Goal: Task Accomplishment & Management: Complete application form

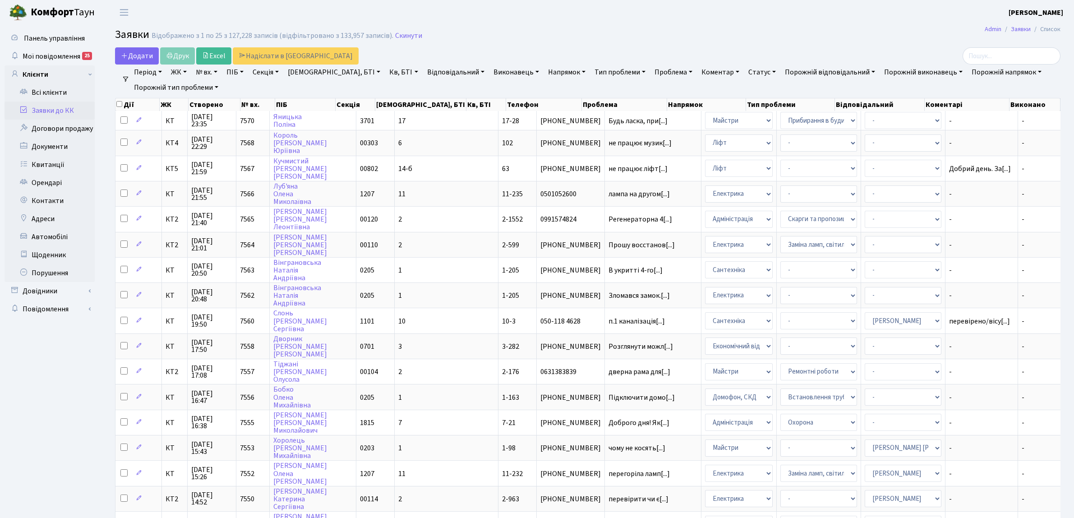
select select "25"
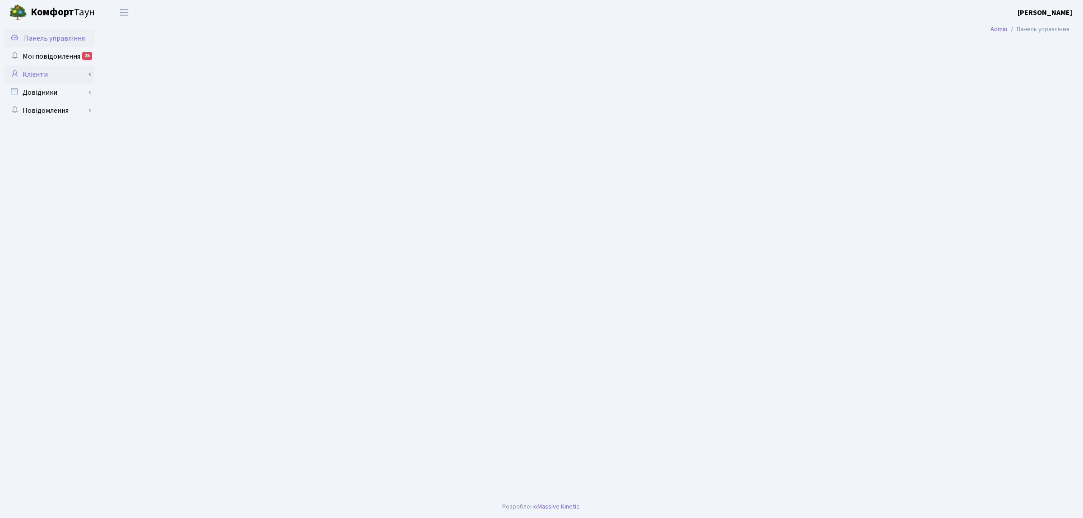
click at [50, 74] on link "Клієнти" at bounding box center [50, 74] width 90 height 18
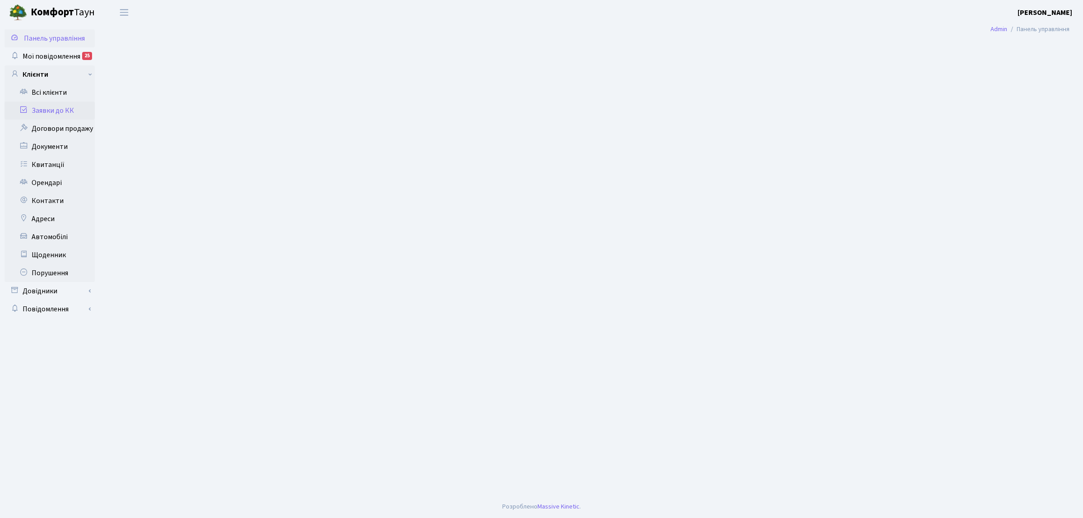
click at [70, 107] on link "Заявки до КК" at bounding box center [50, 111] width 90 height 18
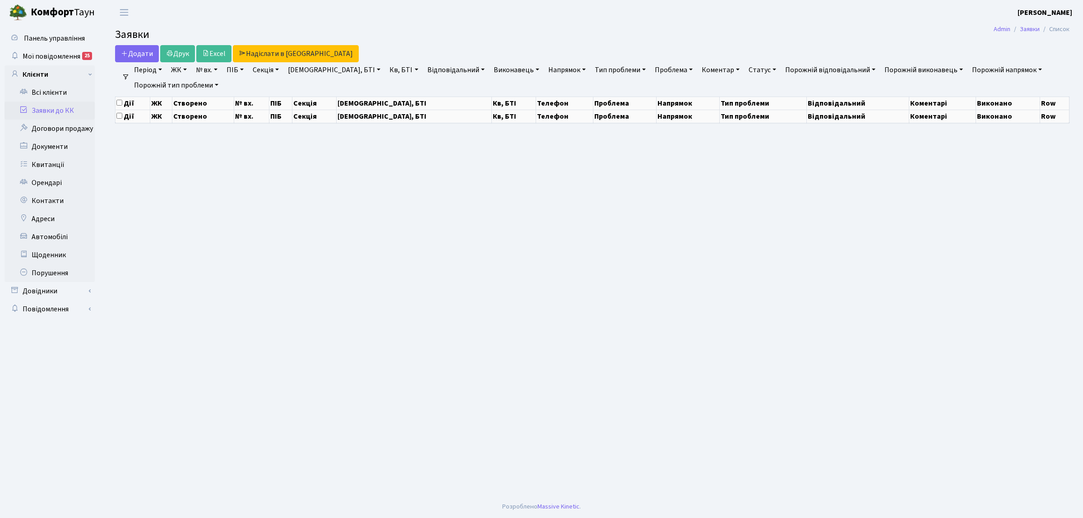
select select "25"
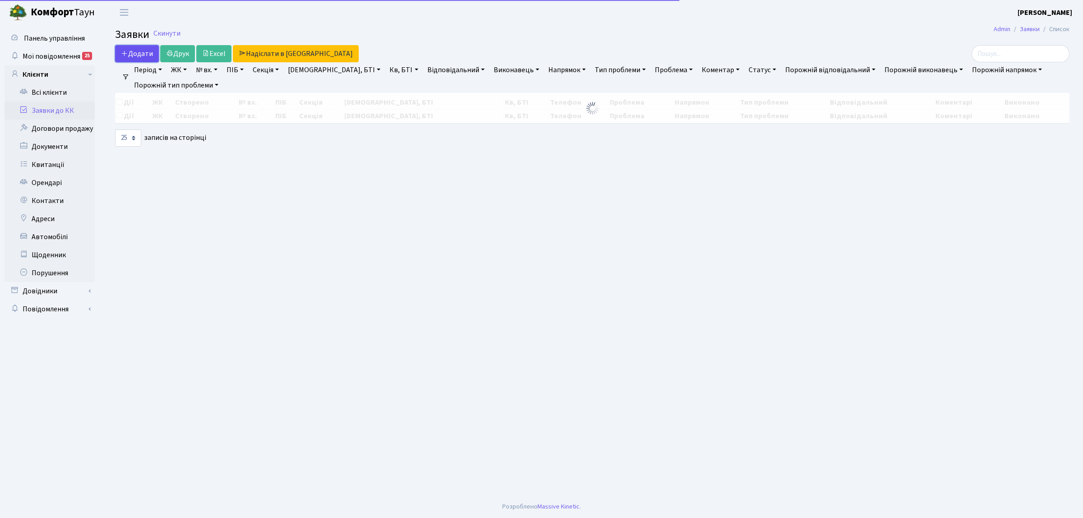
click at [143, 50] on link "Додати" at bounding box center [137, 53] width 44 height 17
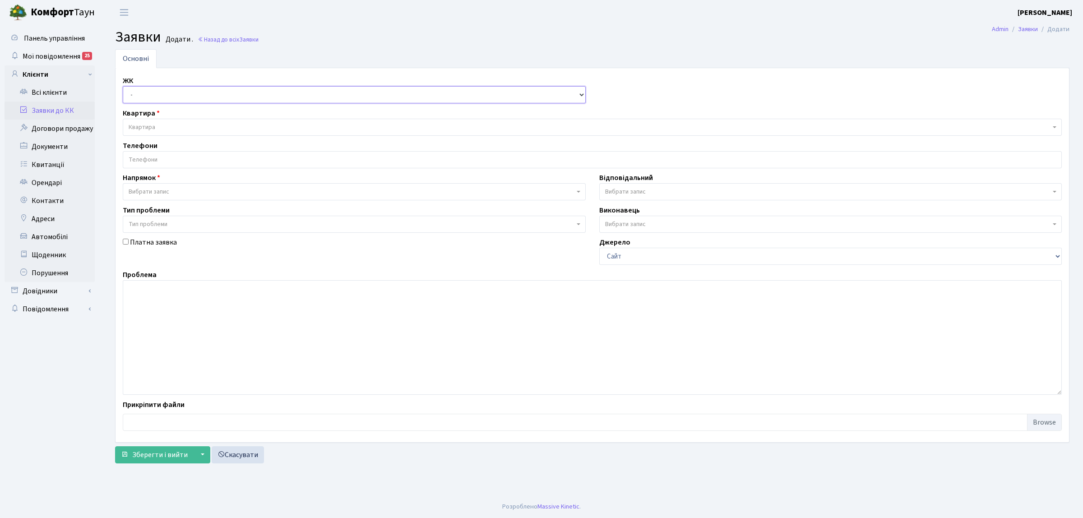
click at [153, 93] on select "- КТ, вул. Регенераторна, 4 КТ2, просп. [STREET_ADDRESS] [STREET_ADDRESS] [PERS…" at bounding box center [354, 94] width 463 height 17
select select "271"
click at [123, 87] on select "- КТ, вул. Регенераторна, 4 КТ2, просп. [STREET_ADDRESS] [STREET_ADDRESS] [PERS…" at bounding box center [354, 94] width 463 height 17
select select
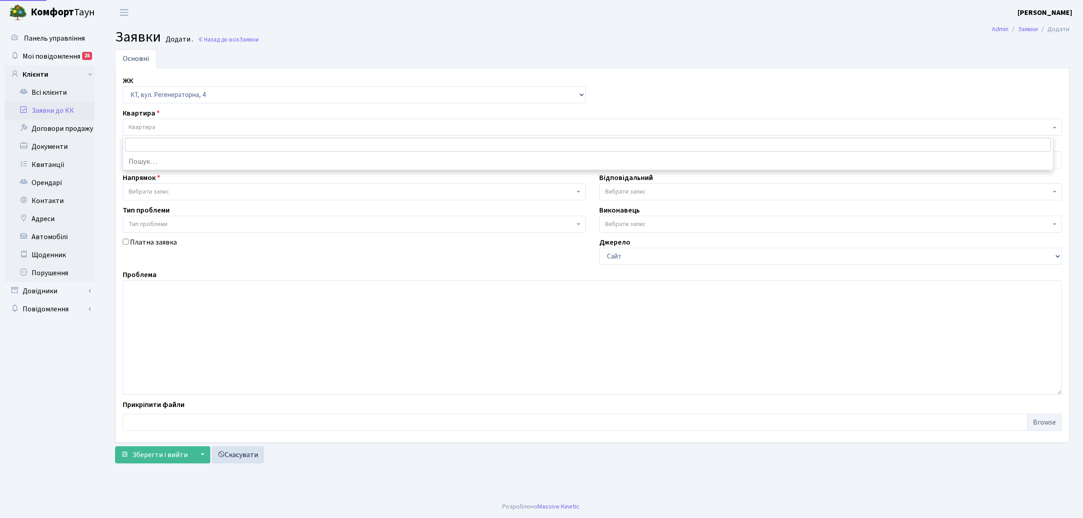
click at [174, 127] on span "Квартира" at bounding box center [590, 127] width 922 height 9
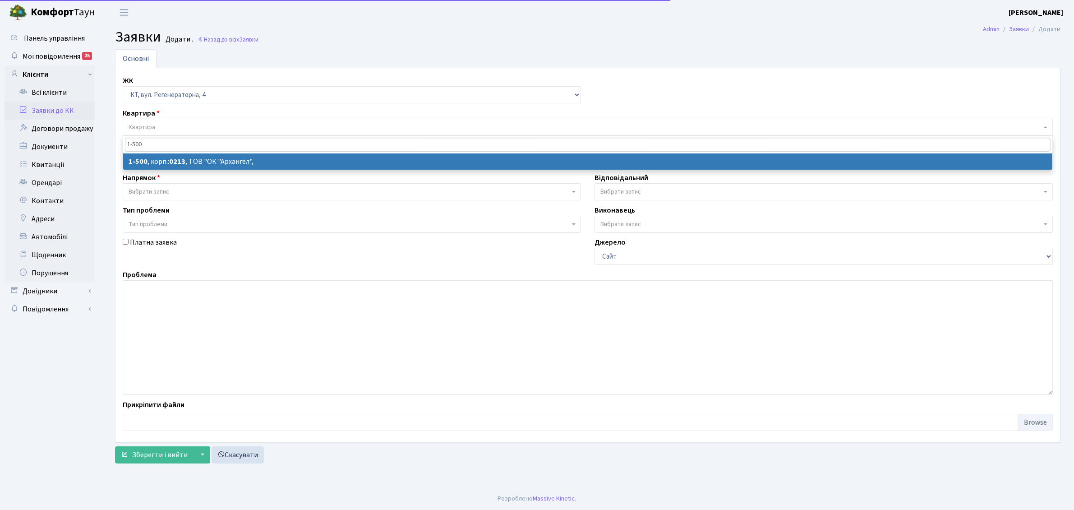
type input "1-500"
select select
select select "16285"
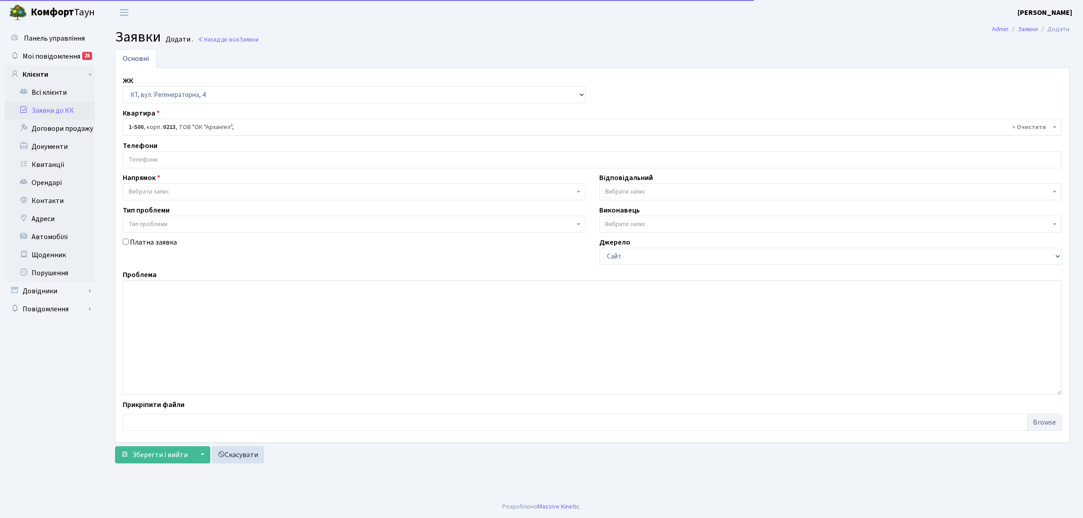
click at [171, 165] on input "search" at bounding box center [592, 160] width 938 height 16
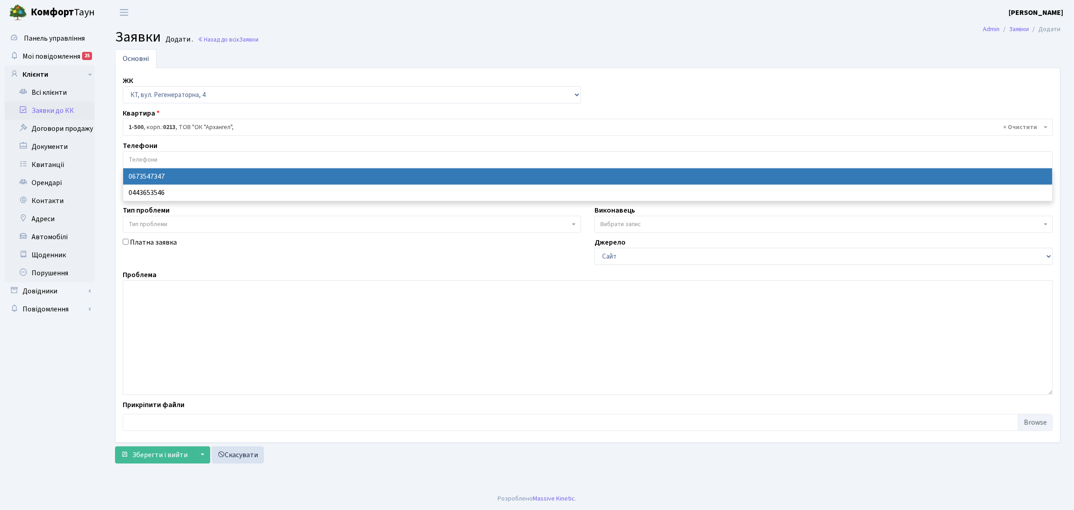
select select "28693"
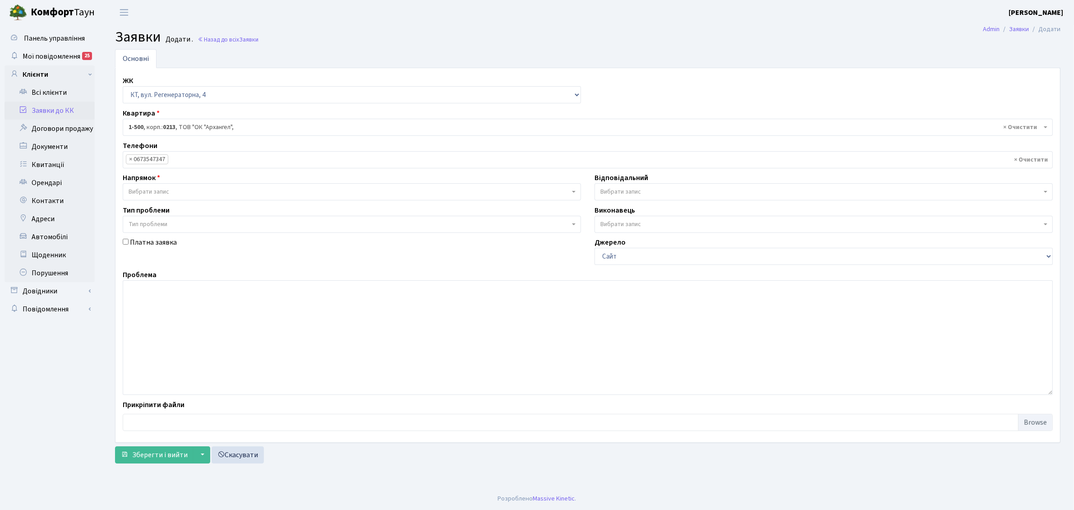
click at [168, 191] on span "Вибрати запис" at bounding box center [149, 191] width 41 height 9
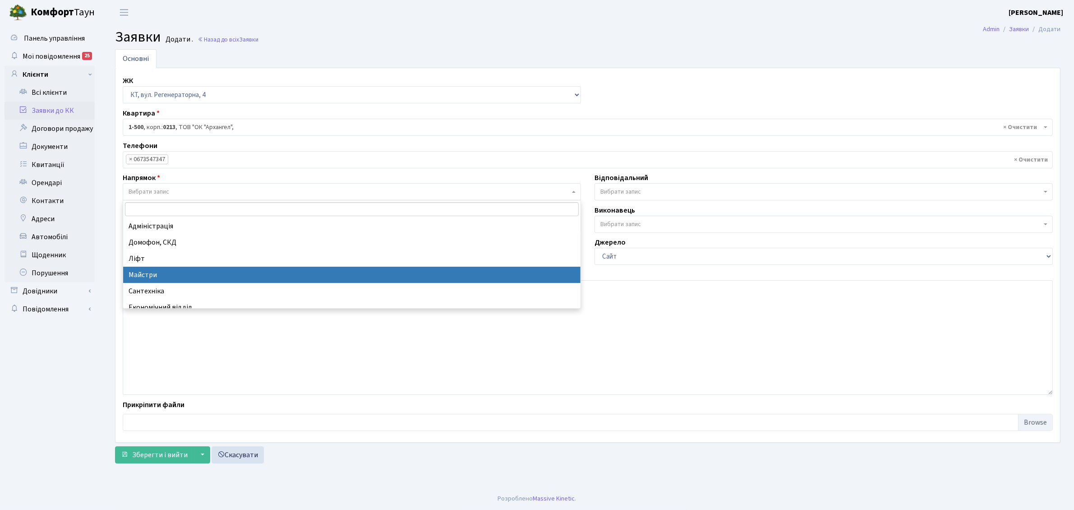
select select "1"
select select
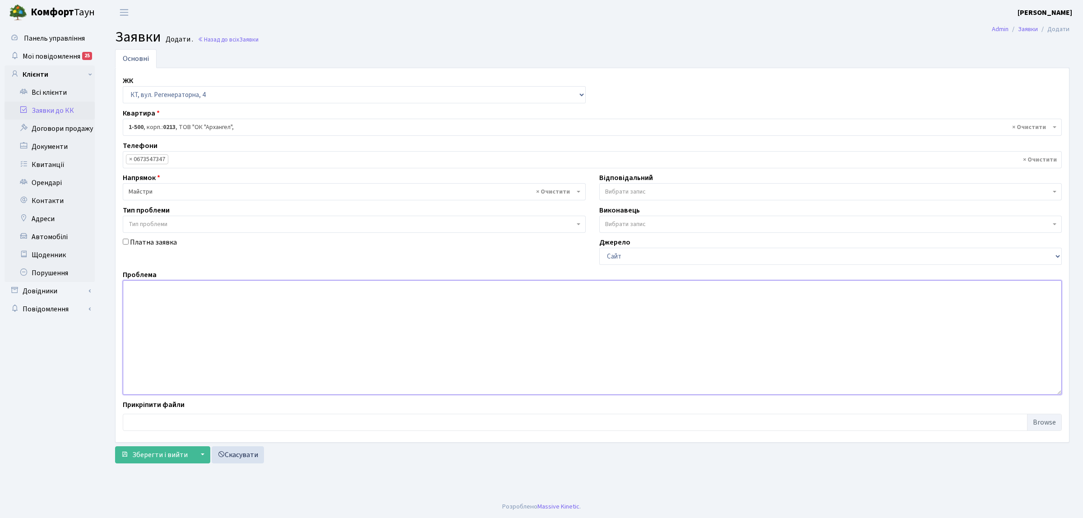
click at [207, 311] on textarea at bounding box center [592, 337] width 939 height 115
type textarea "3 кпп не працює калітка біля б№ 2п.10"
click at [628, 194] on span "Вибрати запис" at bounding box center [625, 191] width 41 height 9
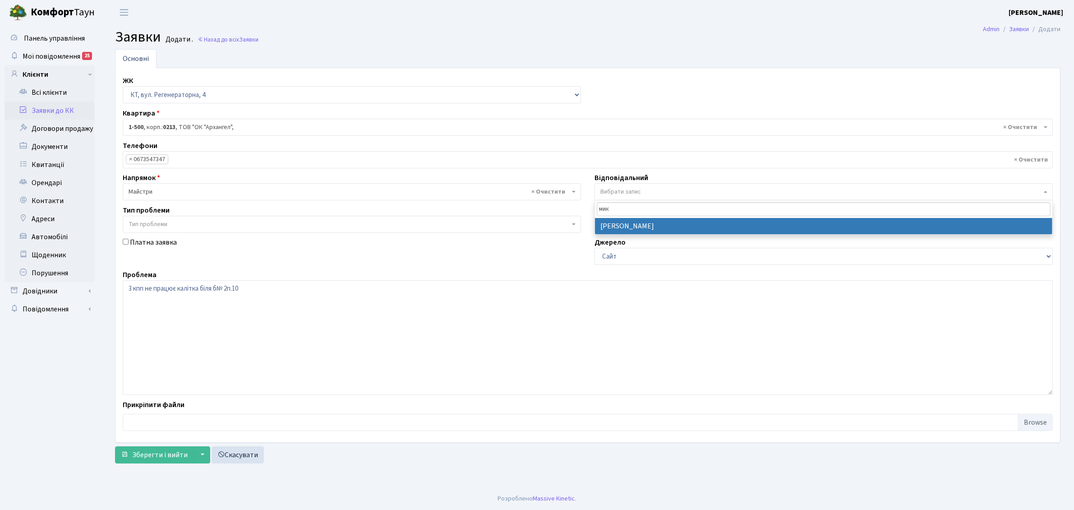
type input "мик"
select select "25"
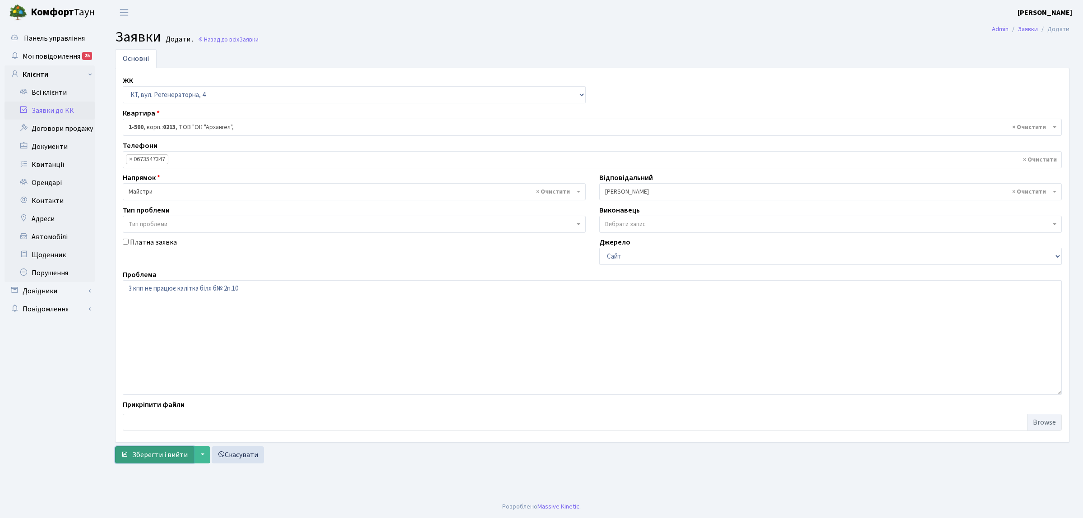
click at [158, 453] on span "Зберегти і вийти" at bounding box center [159, 455] width 55 height 10
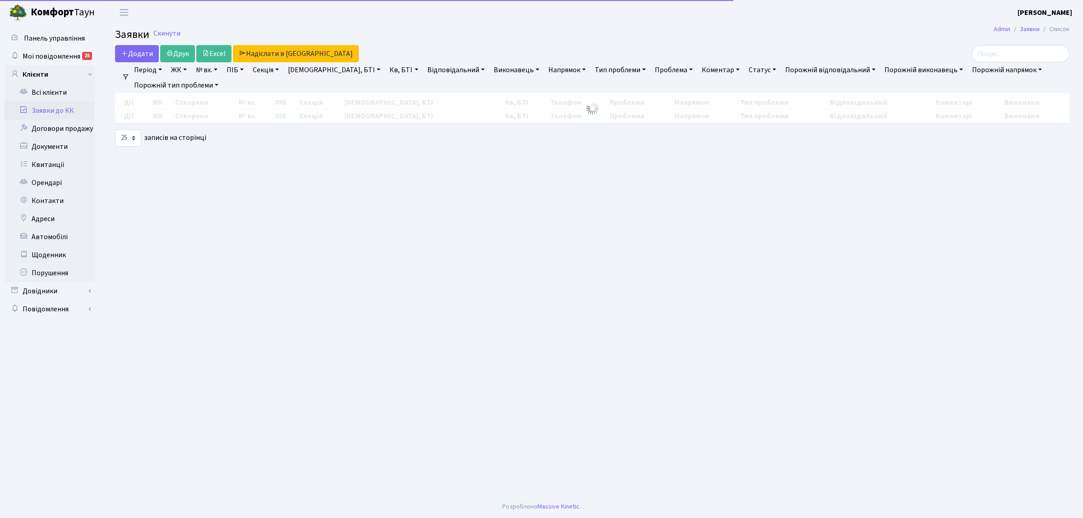
select select "25"
